Goal: Information Seeking & Learning: Find specific fact

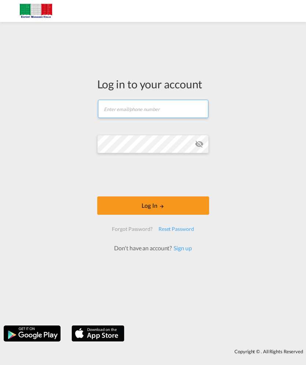
click at [152, 106] on input "text" at bounding box center [153, 109] width 110 height 18
type input "S"
type input "[EMAIL_ADDRESS][DOMAIN_NAME]"
click at [198, 141] on md-icon "icon-eye-off" at bounding box center [199, 144] width 9 height 9
click at [161, 209] on md-icon "LOGIN" at bounding box center [161, 206] width 5 height 5
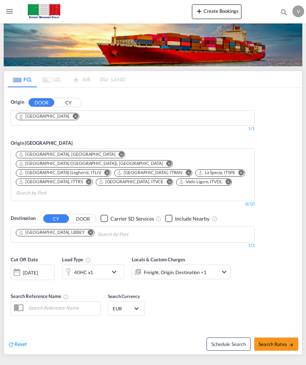
click at [281, 341] on span "Search Rates" at bounding box center [275, 344] width 35 height 6
type input "Bologna to LBBEY / [DATE]"
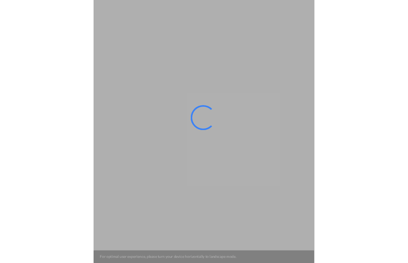
scroll to position [0, 0]
